Goal: Transaction & Acquisition: Book appointment/travel/reservation

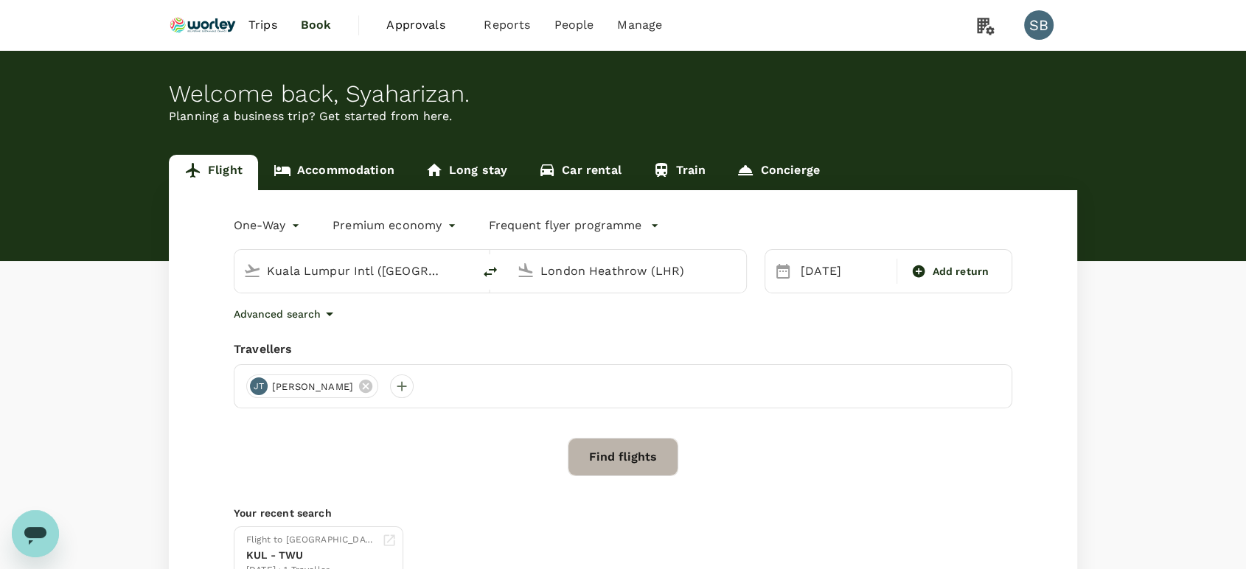
click at [620, 453] on button "Find flights" at bounding box center [623, 457] width 111 height 38
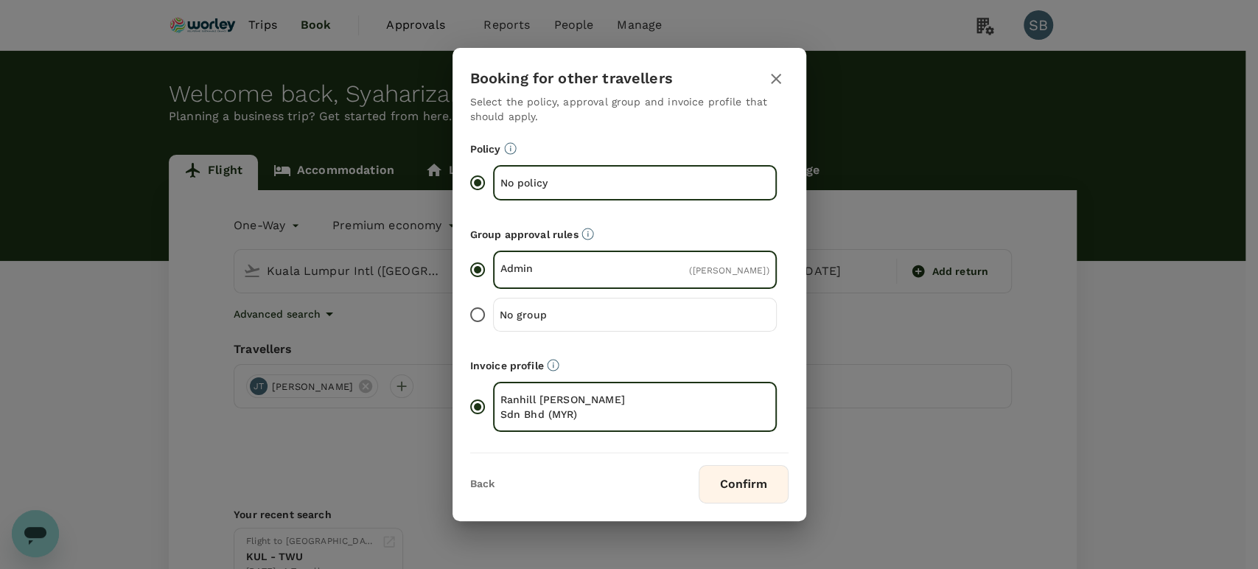
click at [759, 487] on button "Confirm" at bounding box center [744, 484] width 90 height 38
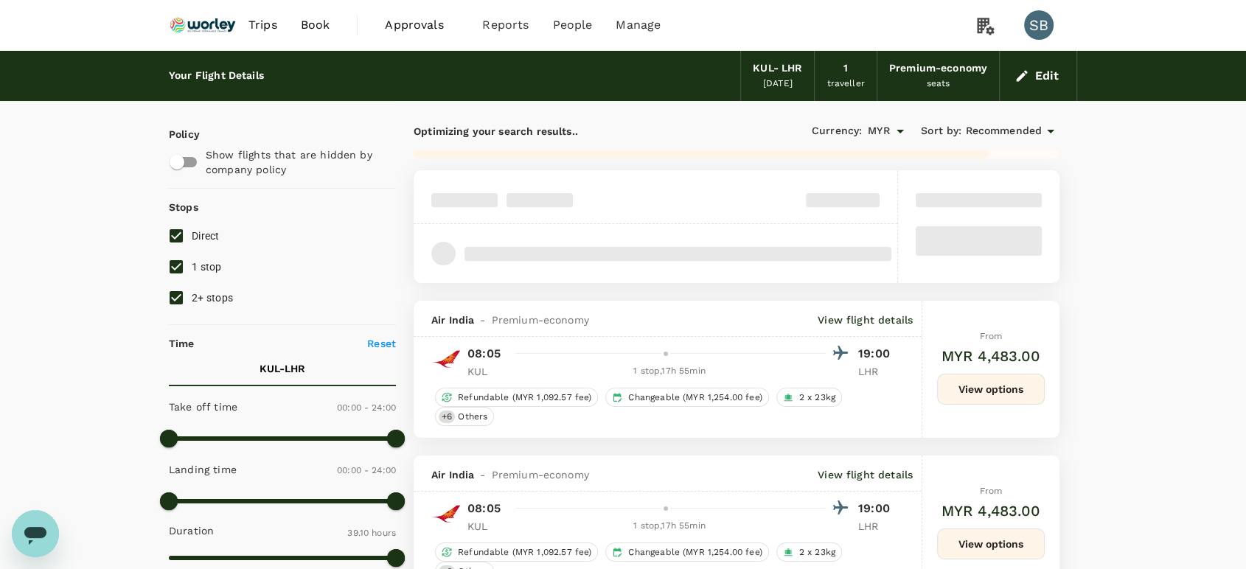
click at [171, 293] on input "2+ stops" at bounding box center [176, 297] width 31 height 31
checkbox input "false"
click at [171, 271] on input "1 stop" at bounding box center [176, 266] width 31 height 31
checkbox input "false"
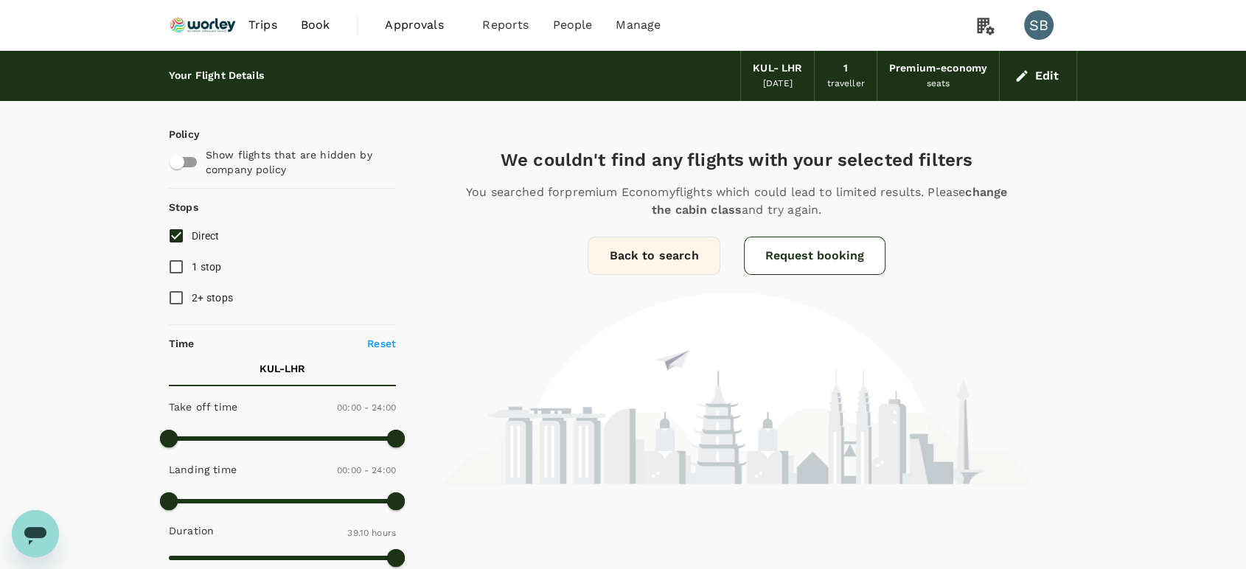
click at [200, 29] on img at bounding box center [203, 25] width 68 height 32
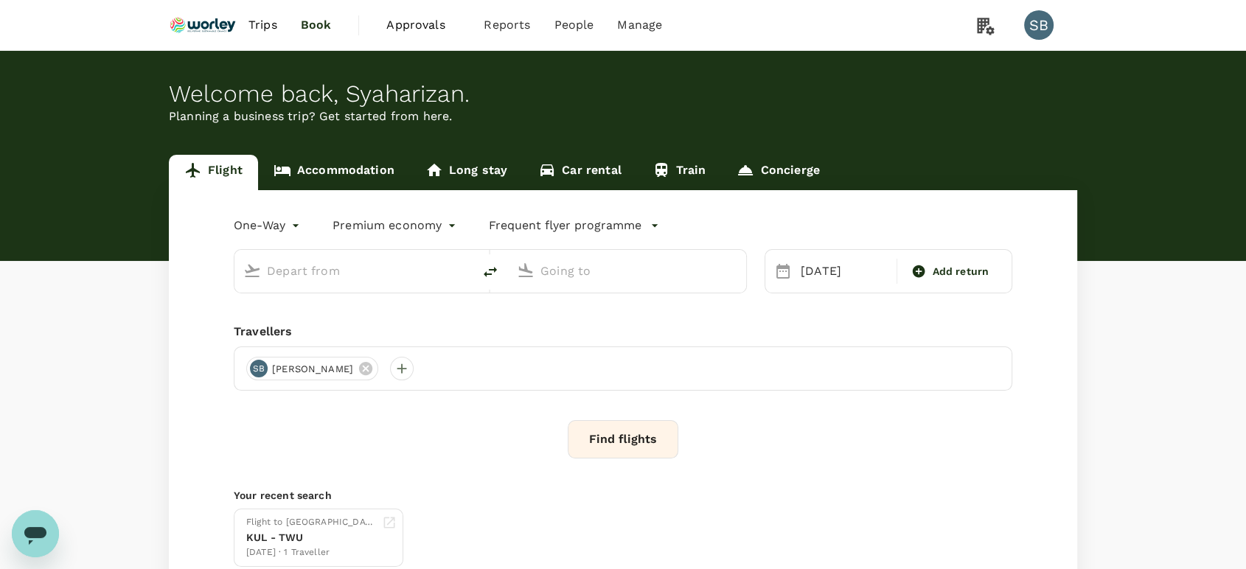
type input "Kuala Lumpur Intl ([GEOGRAPHIC_DATA])"
type input "London Heathrow (LHR)"
type input "Kuala Lumpur Intl ([GEOGRAPHIC_DATA])"
type input "London Heathrow (LHR)"
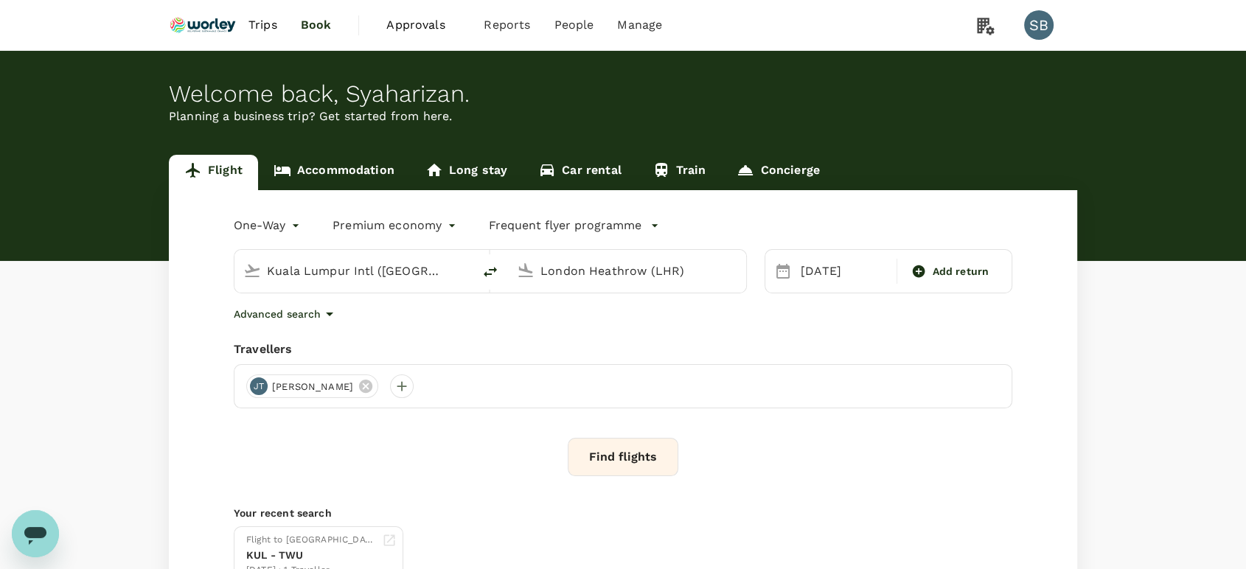
click at [637, 470] on button "Find flights" at bounding box center [623, 457] width 111 height 38
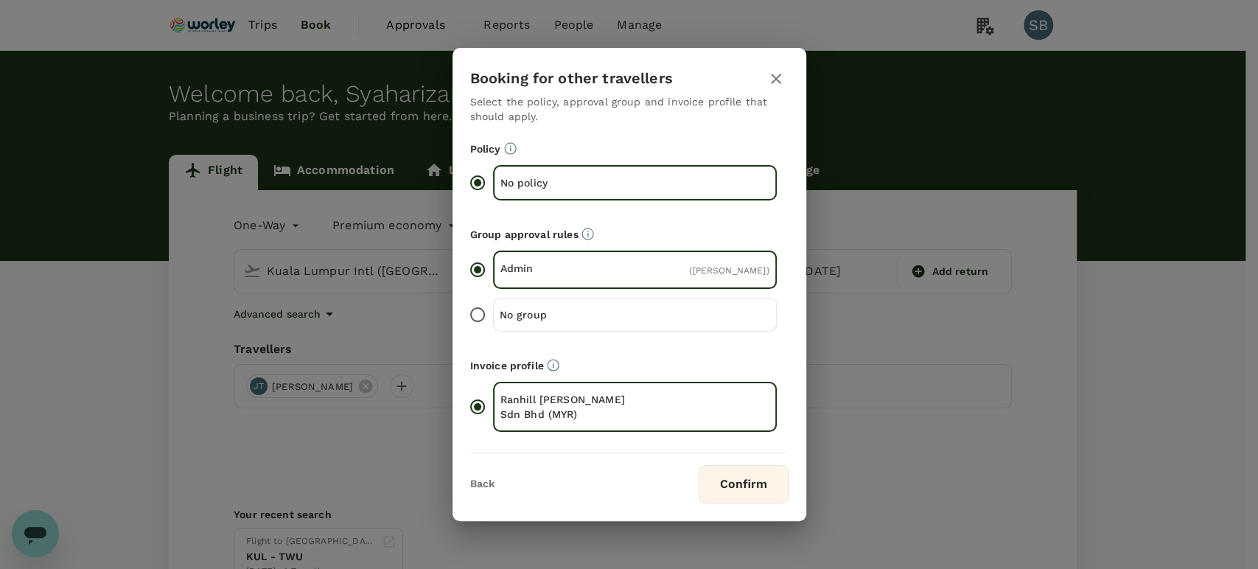
click at [781, 506] on div "Booking for other travellers Select the policy, approval group and invoice prof…" at bounding box center [630, 284] width 354 height 473
click at [756, 486] on button "Confirm" at bounding box center [744, 484] width 90 height 38
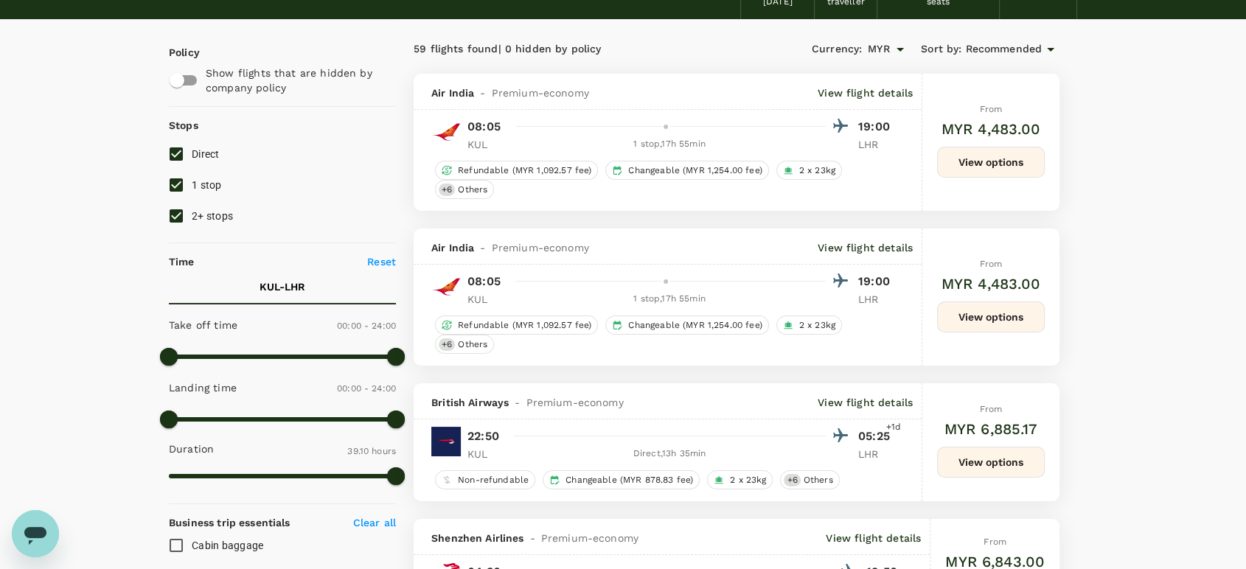
scroll to position [164, 0]
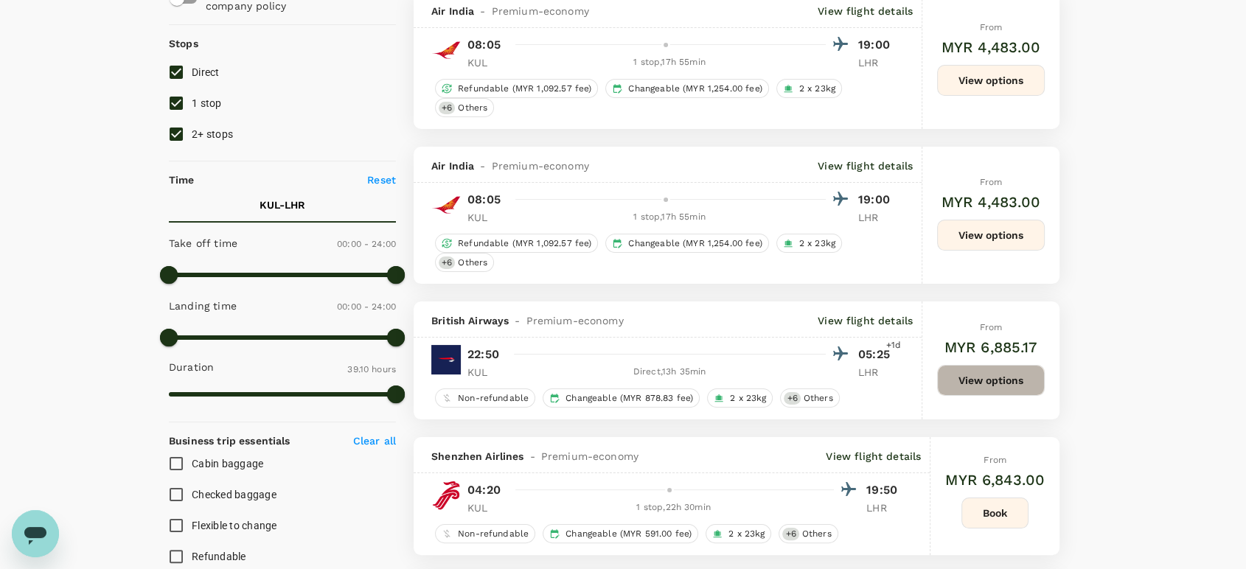
click at [996, 384] on button "View options" at bounding box center [991, 380] width 108 height 31
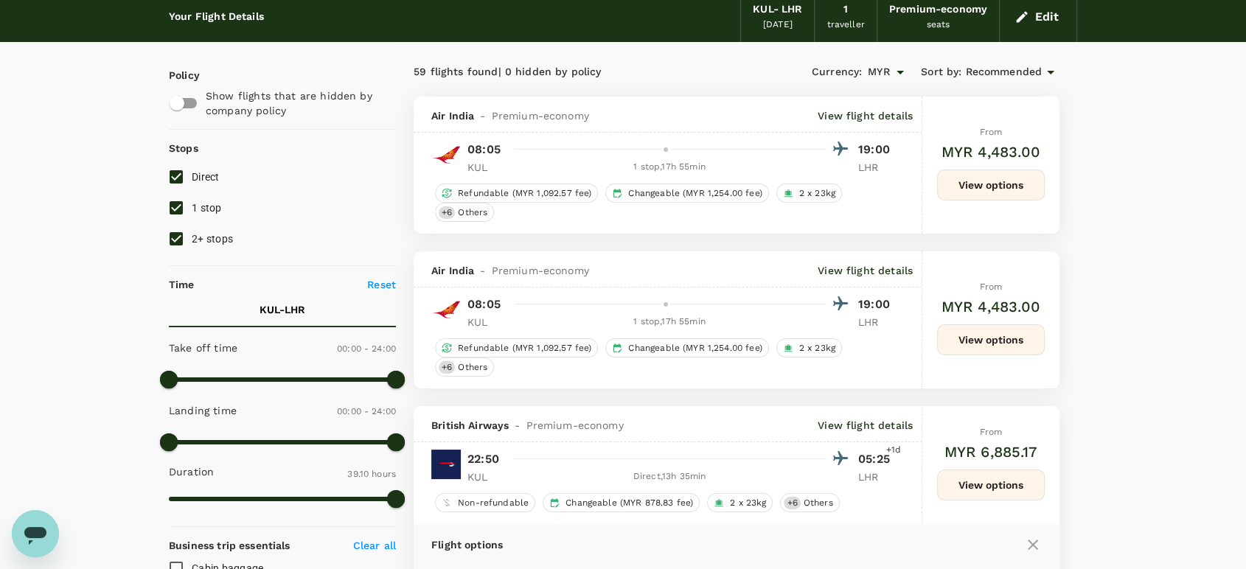
scroll to position [0, 0]
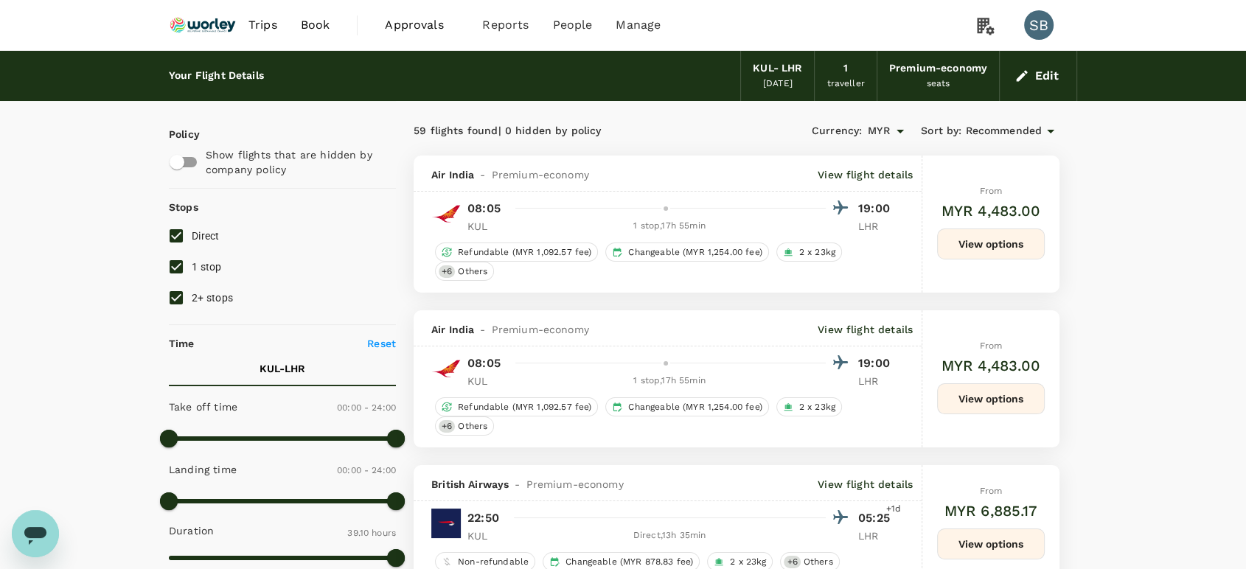
drag, startPoint x: 221, startPoint y: 29, endPoint x: 237, endPoint y: 15, distance: 20.4
click at [221, 29] on img at bounding box center [203, 25] width 68 height 32
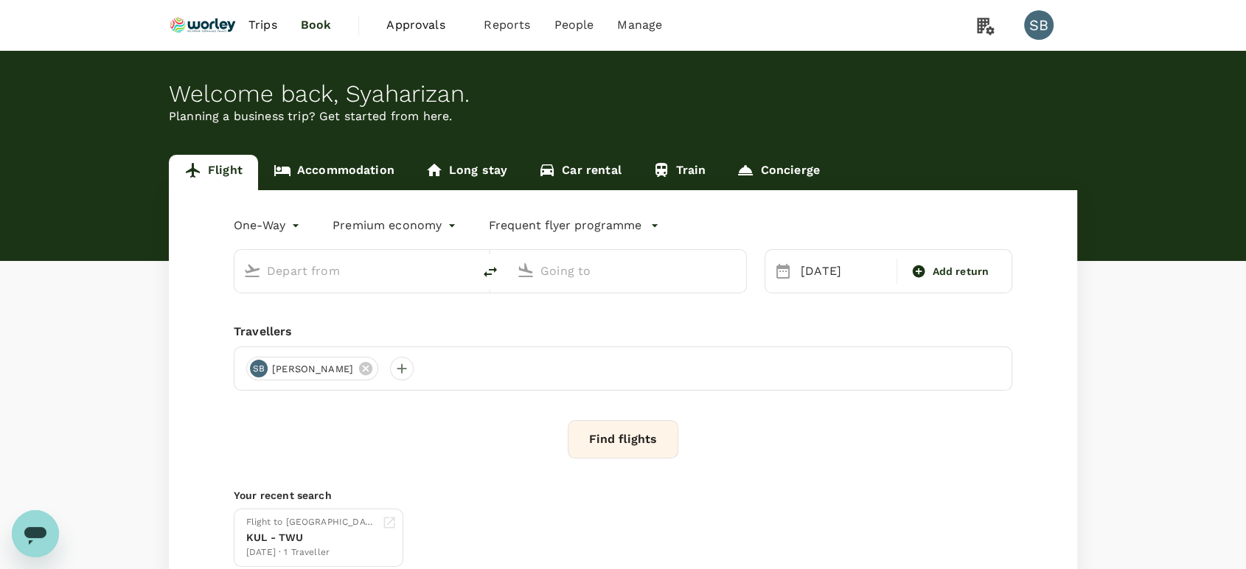
type input "Kuala Lumpur Intl ([GEOGRAPHIC_DATA])"
type input "London Heathrow (LHR)"
type input "Kuala Lumpur Intl ([GEOGRAPHIC_DATA])"
type input "London Heathrow (LHR)"
